Goal: Task Accomplishment & Management: Complete application form

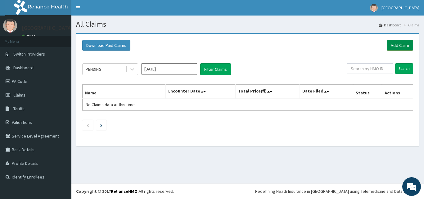
click at [396, 44] on link "Add Claim" at bounding box center [399, 45] width 26 height 11
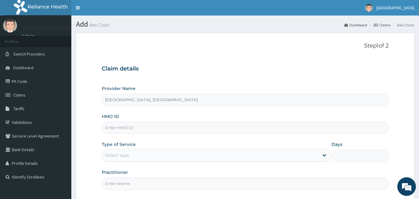
click at [173, 128] on input "HMO ID" at bounding box center [245, 128] width 287 height 12
paste input "FAI/10023/B"
type input "FAI/10023/B"
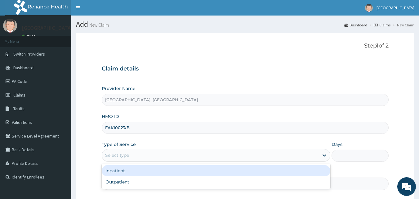
click at [176, 152] on div "Select type" at bounding box center [210, 155] width 217 height 10
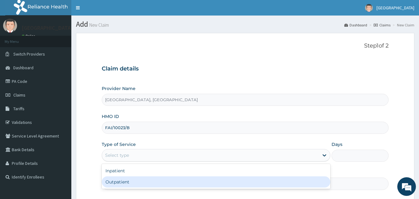
click at [162, 180] on div "Outpatient" at bounding box center [216, 181] width 229 height 11
type input "1"
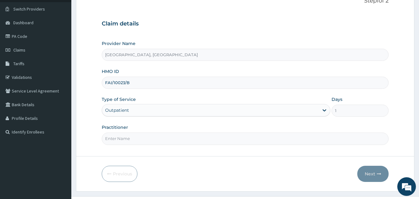
scroll to position [58, 0]
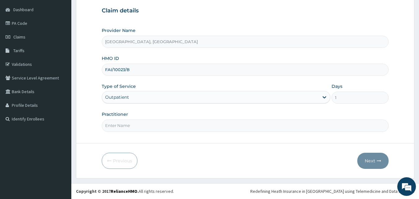
click at [164, 128] on input "Practitioner" at bounding box center [245, 125] width 287 height 12
type input "Dr [PERSON_NAME]"
click at [375, 160] on button "Next" at bounding box center [372, 161] width 31 height 16
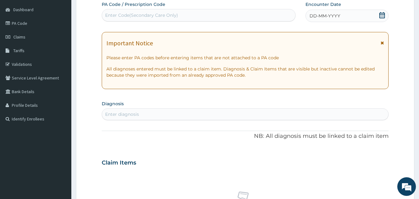
click at [186, 113] on div "Enter diagnosis" at bounding box center [245, 114] width 287 height 10
type input "conju"
click at [141, 108] on section "Diagnosis Enter diagnosis" at bounding box center [245, 109] width 287 height 21
click at [150, 115] on div "Enter diagnosis" at bounding box center [245, 114] width 287 height 10
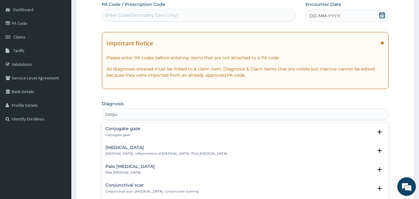
type input "conjun"
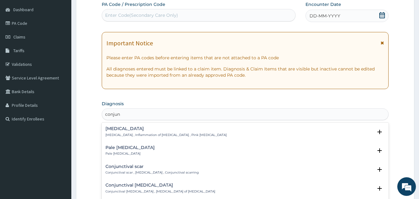
click at [150, 130] on h4 "[MEDICAL_DATA]" at bounding box center [165, 128] width 121 height 5
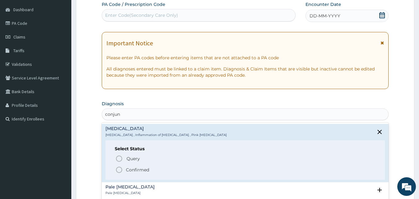
click at [144, 171] on p "Confirmed" at bounding box center [137, 170] width 23 height 6
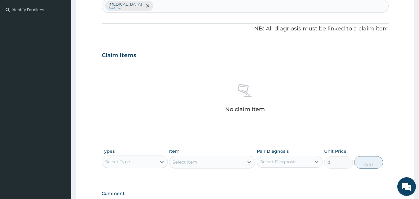
scroll to position [182, 0]
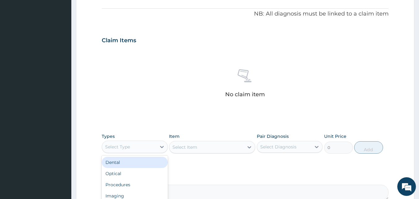
click at [152, 144] on div "Select Type" at bounding box center [129, 147] width 54 height 10
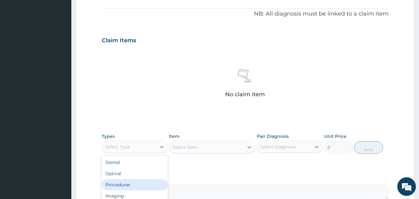
drag, startPoint x: 139, startPoint y: 186, endPoint x: 150, endPoint y: 181, distance: 12.2
click at [139, 187] on div "Procedures" at bounding box center [135, 184] width 66 height 11
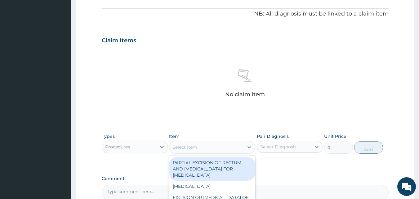
click at [224, 146] on div "Select Item" at bounding box center [206, 147] width 74 height 10
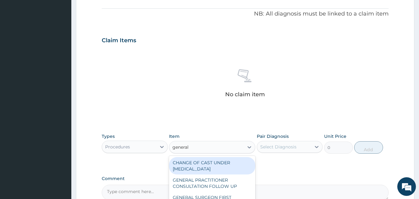
type input "general p"
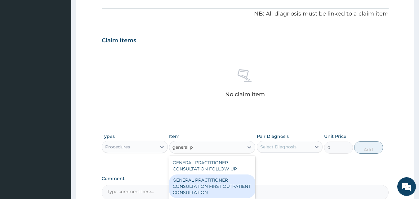
click at [205, 184] on div "GENERAL PRACTITIONER CONSULTATION FIRST OUTPATIENT CONSULTATION" at bounding box center [212, 186] width 86 height 24
type input "3548"
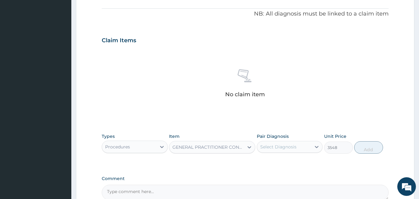
click at [296, 146] on div "Select Diagnosis" at bounding box center [284, 147] width 54 height 10
click at [291, 162] on label "[MEDICAL_DATA]" at bounding box center [286, 162] width 38 height 6
checkbox input "true"
click at [374, 150] on button "Add" at bounding box center [368, 147] width 29 height 12
type input "0"
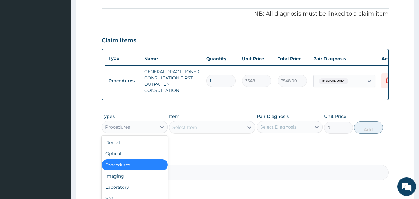
click at [140, 131] on div "Procedures" at bounding box center [129, 127] width 54 height 10
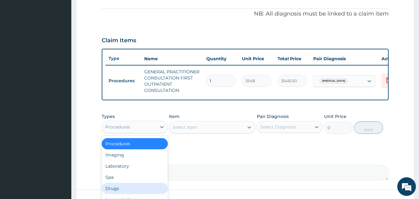
click at [124, 191] on div "Drugs" at bounding box center [135, 188] width 66 height 11
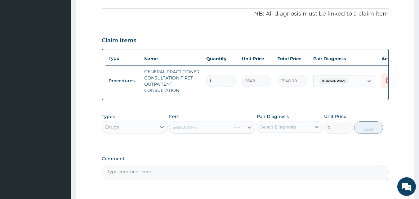
click at [231, 133] on div "Select Item" at bounding box center [212, 127] width 86 height 12
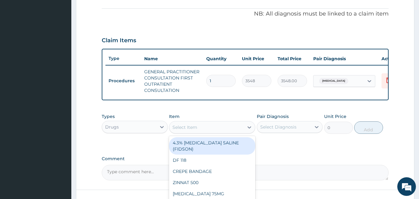
click at [202, 132] on div "Select Item" at bounding box center [206, 127] width 74 height 10
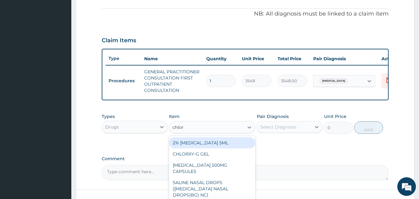
type input "chlora"
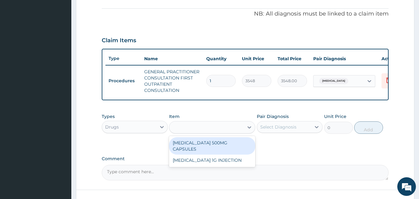
click at [217, 129] on div "chlora" at bounding box center [206, 127] width 74 height 10
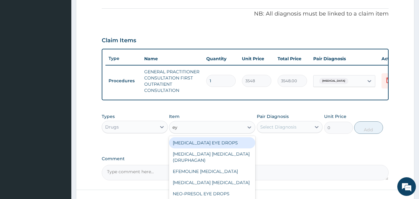
type input "eye"
click at [200, 143] on div "[MEDICAL_DATA] EYE DROPS" at bounding box center [212, 142] width 86 height 11
type input "1183"
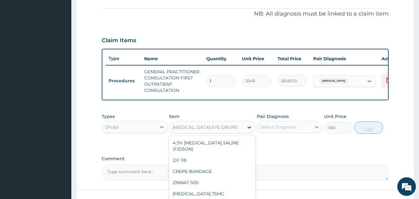
click at [244, 129] on div at bounding box center [249, 127] width 11 height 11
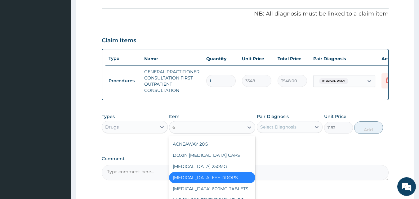
scroll to position [1448, 0]
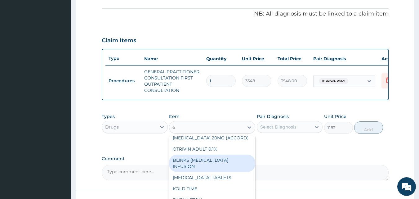
type input "ey"
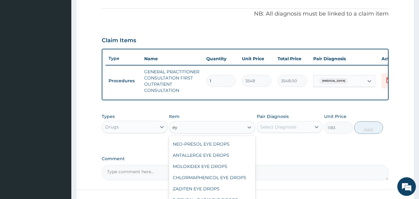
scroll to position [0, 0]
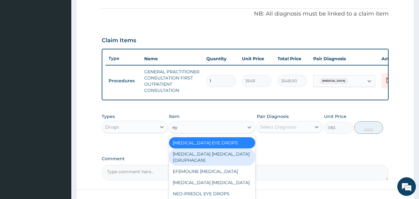
click at [217, 156] on div "[MEDICAL_DATA] [MEDICAL_DATA] (DRUPHAGAN)" at bounding box center [212, 156] width 86 height 17
type input "5321"
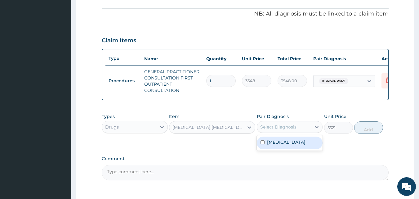
click at [284, 130] on div "Select Diagnosis" at bounding box center [278, 127] width 36 height 6
drag, startPoint x: 286, startPoint y: 146, endPoint x: 326, endPoint y: 140, distance: 40.2
click at [289, 145] on label "[MEDICAL_DATA]" at bounding box center [286, 142] width 38 height 6
checkbox input "true"
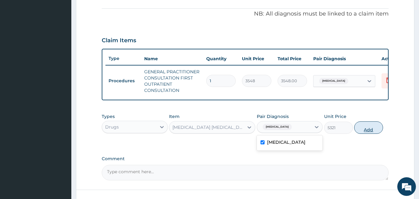
click at [369, 134] on button "Add" at bounding box center [368, 127] width 29 height 12
type input "0"
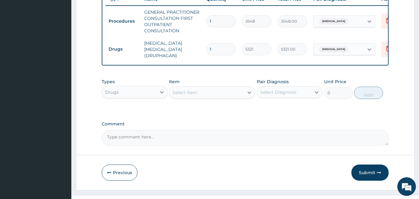
scroll to position [255, 0]
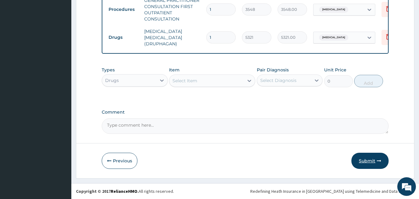
click at [366, 160] on button "Submit" at bounding box center [369, 161] width 37 height 16
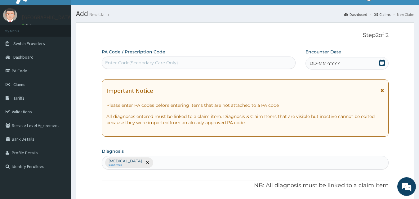
scroll to position [0, 0]
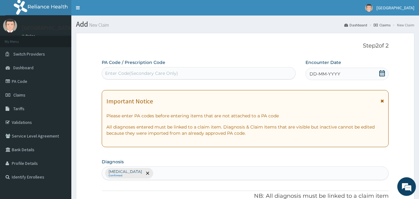
click at [370, 74] on div "DD-MM-YYYY" at bounding box center [346, 74] width 83 height 12
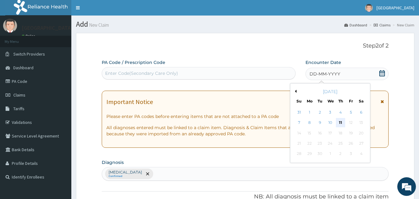
click at [344, 122] on div "11" at bounding box center [340, 122] width 9 height 9
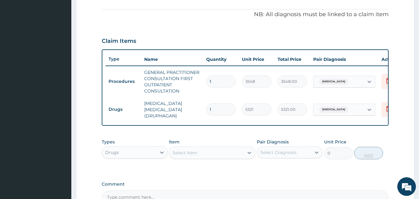
scroll to position [217, 0]
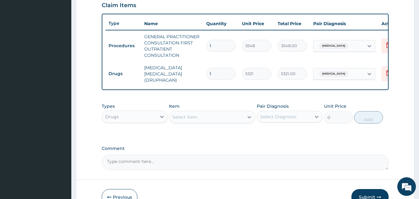
click at [368, 191] on button "Submit" at bounding box center [369, 197] width 37 height 16
